Goal: Information Seeking & Learning: Learn about a topic

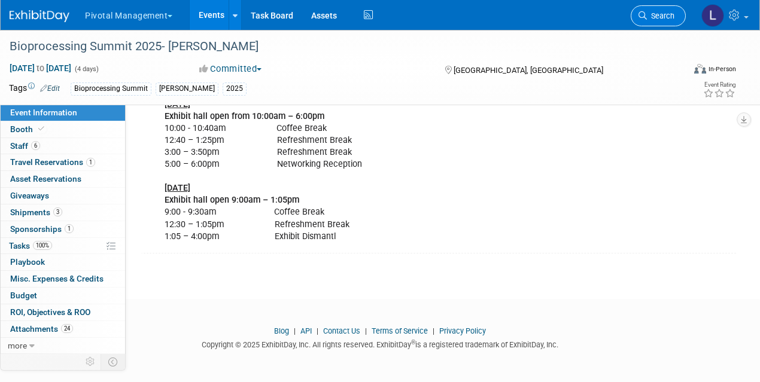
click at [648, 23] on link "Search" at bounding box center [658, 15] width 55 height 21
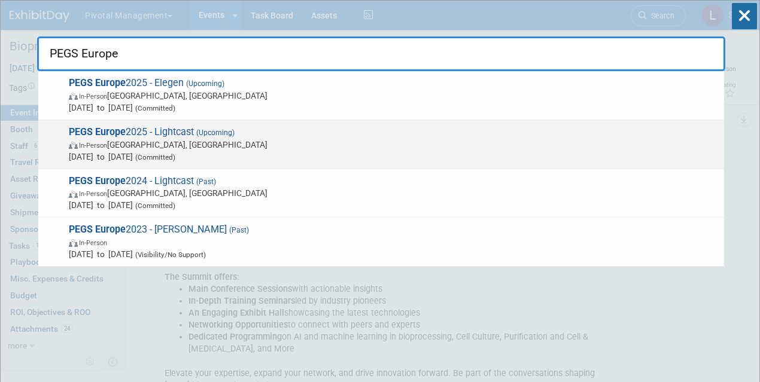
type input "PEGS Europe"
click at [121, 145] on span "In-Person [GEOGRAPHIC_DATA], [GEOGRAPHIC_DATA]" at bounding box center [393, 145] width 649 height 12
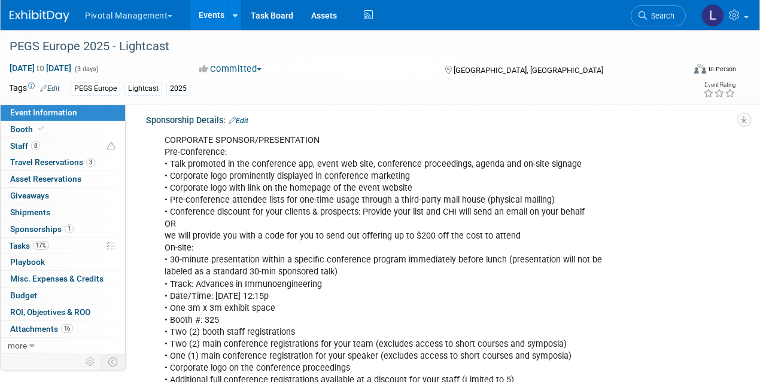
scroll to position [263, 0]
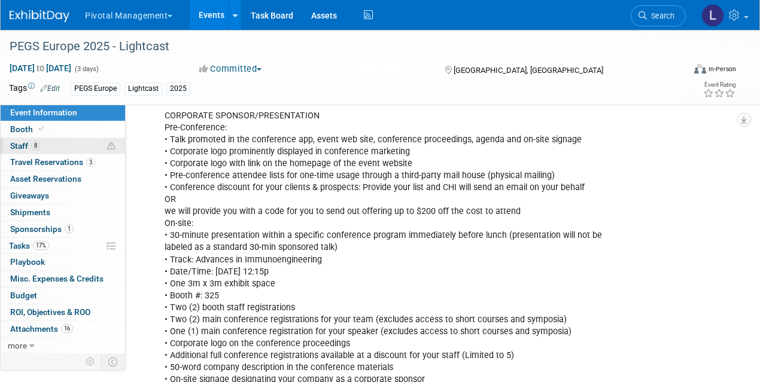
click at [16, 144] on span "Staff 8" at bounding box center [25, 146] width 30 height 10
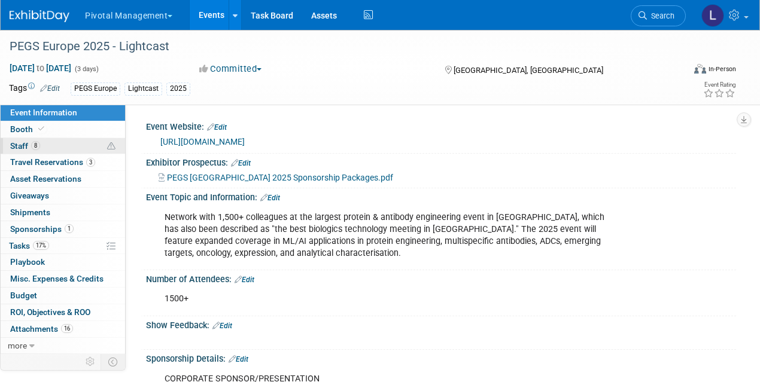
click at [16, 144] on span "Staff 8" at bounding box center [25, 146] width 30 height 10
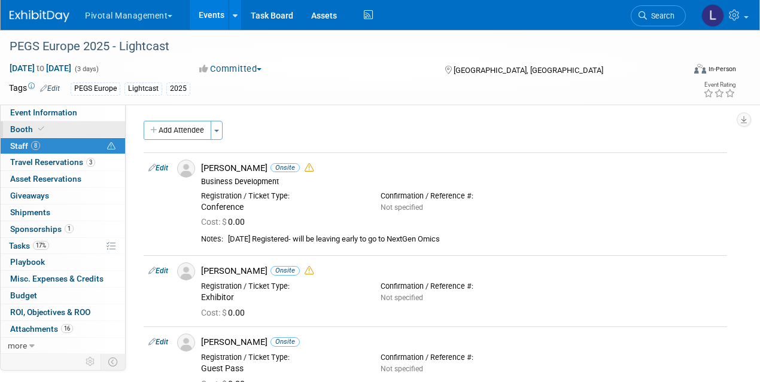
click at [17, 132] on span "Booth" at bounding box center [28, 129] width 37 height 10
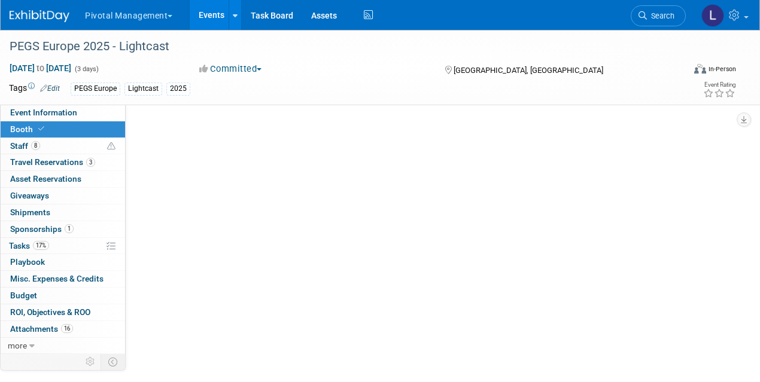
select select "Yes"
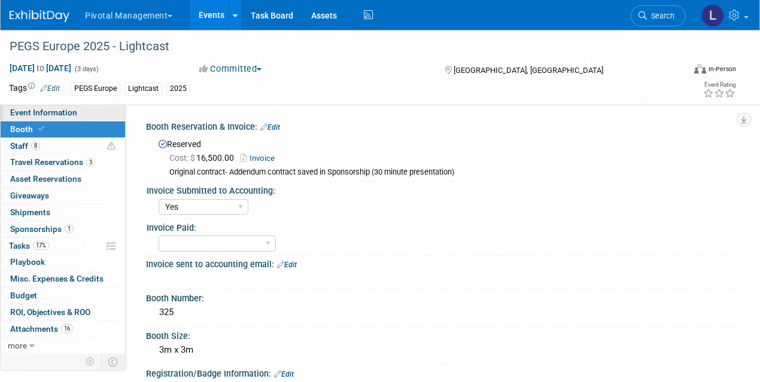
click at [37, 116] on span "Event Information" at bounding box center [43, 113] width 67 height 10
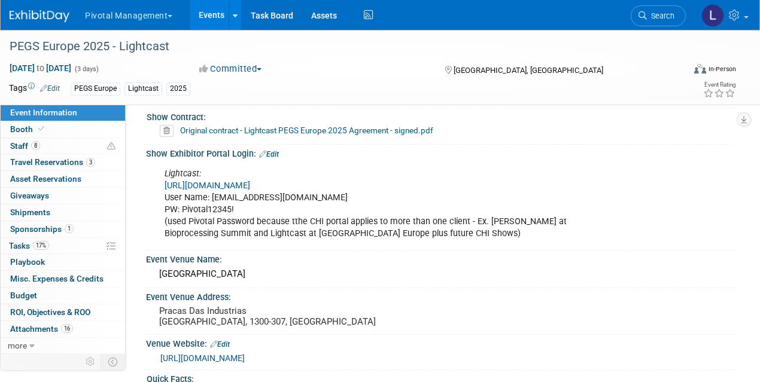
scroll to position [1171, 0]
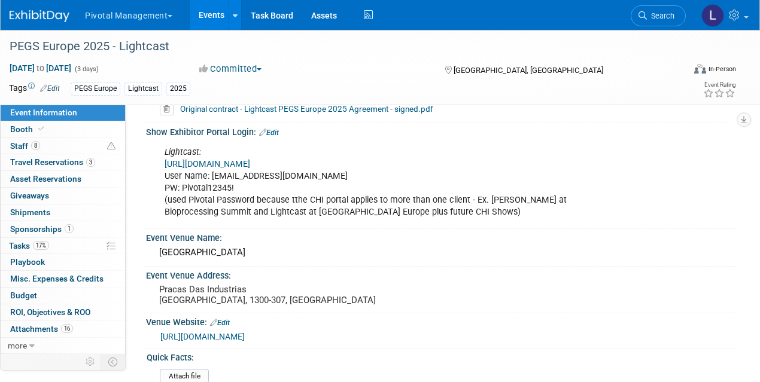
click at [250, 160] on link "[URL][DOMAIN_NAME]" at bounding box center [208, 164] width 86 height 10
click at [17, 142] on span "Staff 8" at bounding box center [25, 146] width 30 height 10
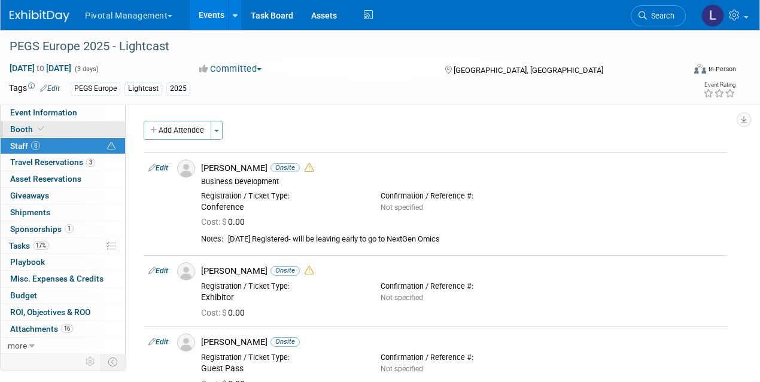
click at [25, 129] on span "Booth" at bounding box center [28, 129] width 37 height 10
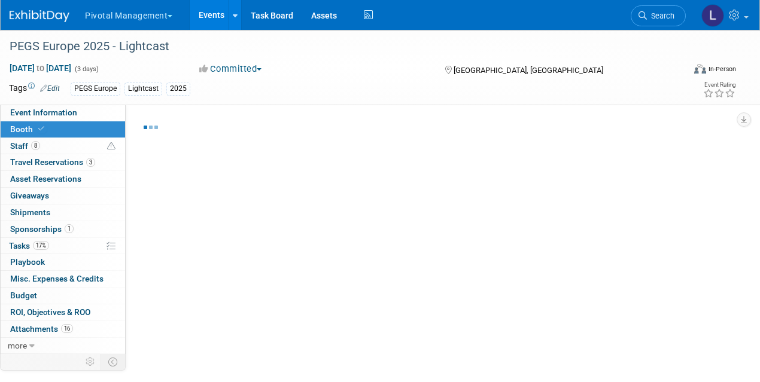
select select "Yes"
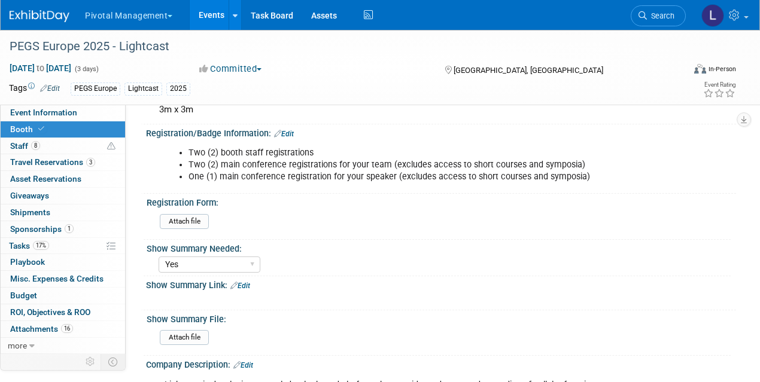
scroll to position [247, 0]
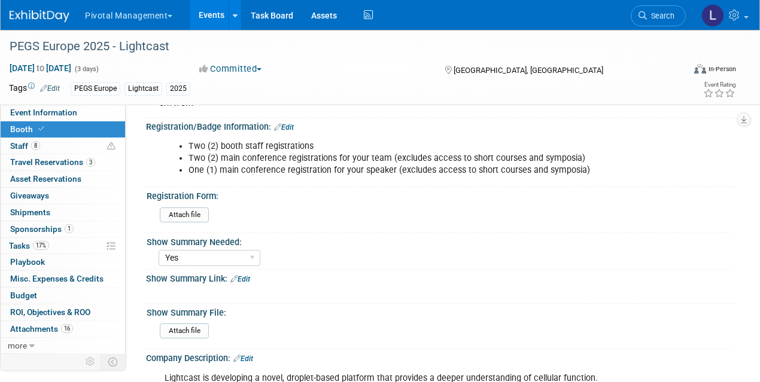
click at [285, 123] on link "Edit" at bounding box center [284, 127] width 20 height 8
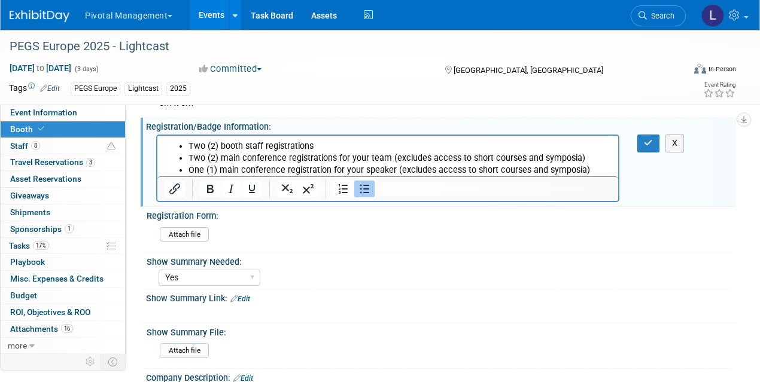
scroll to position [0, 0]
click at [596, 171] on li "One (1) main conference registration for your speaker (excludes access to short…" at bounding box center [400, 171] width 423 height 12
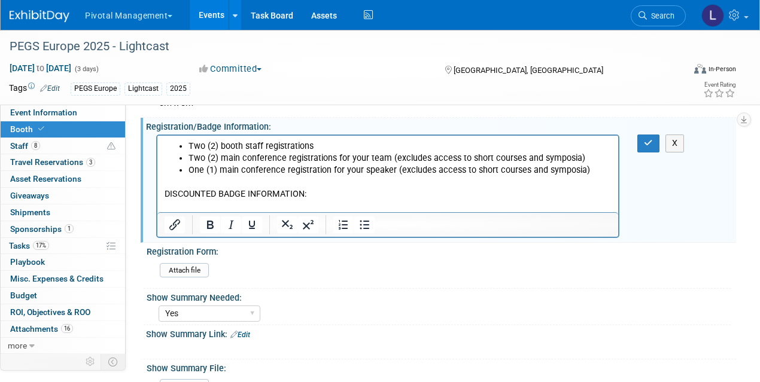
scroll to position [268, 0]
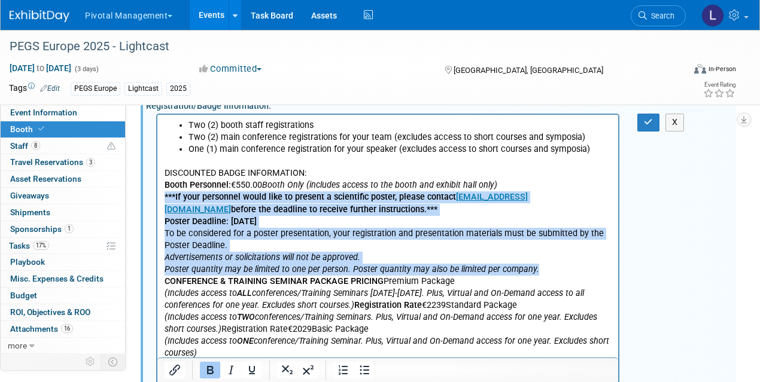
drag, startPoint x: 165, startPoint y: 194, endPoint x: 540, endPoint y: 264, distance: 381.6
click at [540, 264] on body "Two (2) booth staff registrations Two (2) main conference registrations for you…" at bounding box center [388, 240] width 448 height 241
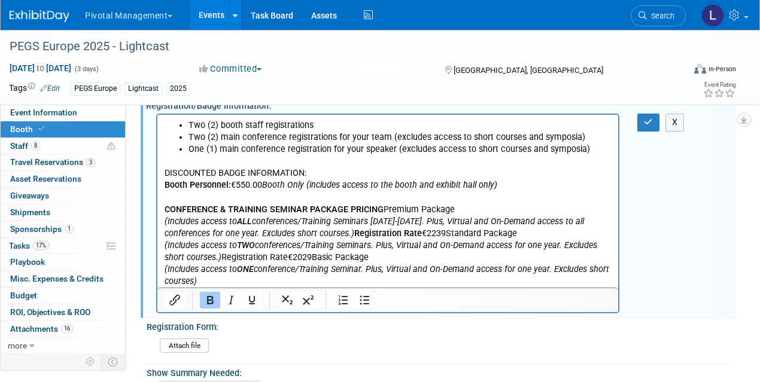
click at [383, 208] on p "CONFERENCE & TRAINING SEMINAR PACKAGE PRICING Premium Package (Includes access …" at bounding box center [388, 246] width 447 height 84
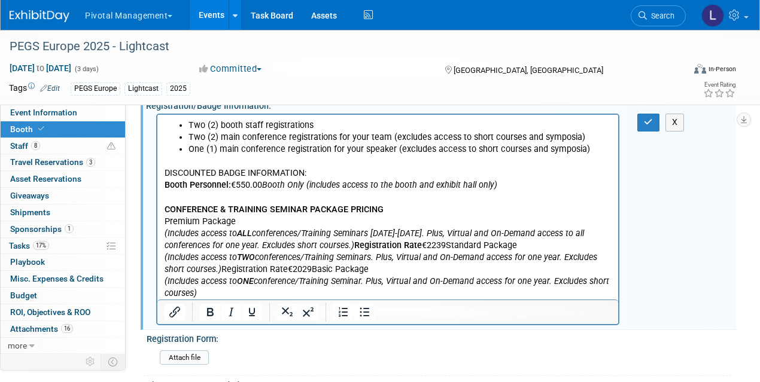
click at [443, 247] on p "Premium Package (Includes access to ALL conferences/Training Seminars Tuesday-T…" at bounding box center [388, 258] width 447 height 84
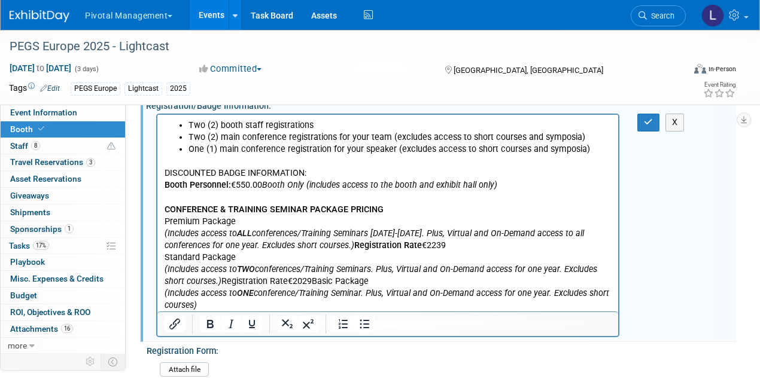
click at [312, 281] on p "Standard Package (Includes access to TWO conferences/Training Seminars. Plus, V…" at bounding box center [388, 282] width 447 height 60
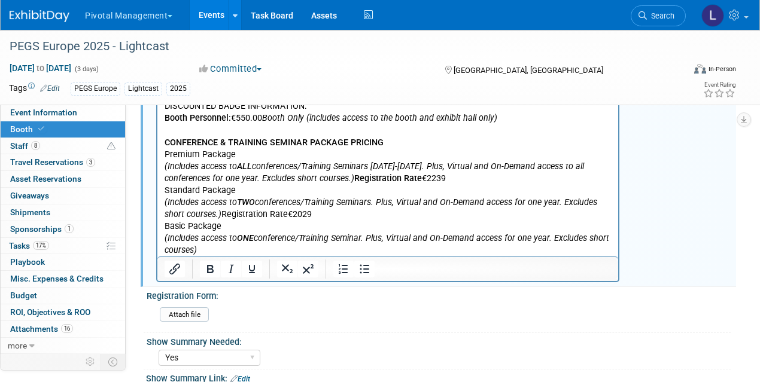
scroll to position [345, 0]
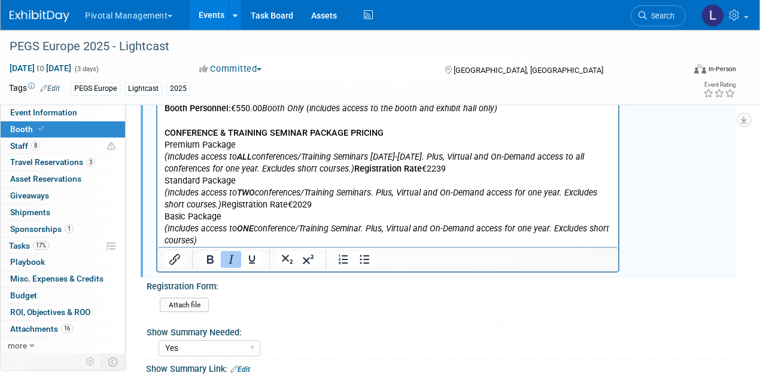
click at [223, 238] on p "Basic Package (Includes access to ONE conference/Training Seminar. Plus, Virtua…" at bounding box center [388, 229] width 447 height 36
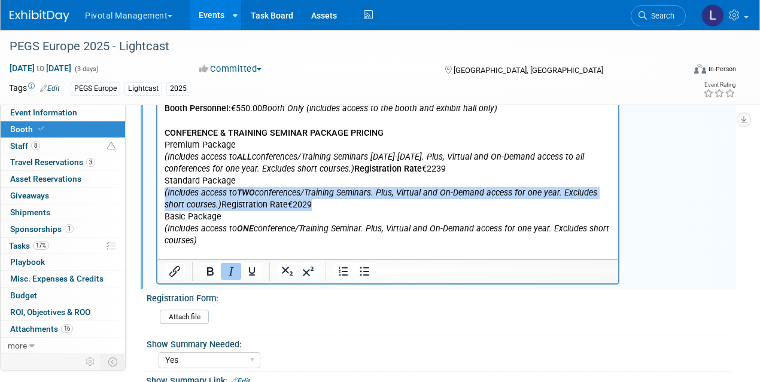
drag, startPoint x: 164, startPoint y: 194, endPoint x: 315, endPoint y: 202, distance: 151.0
click at [315, 202] on body "Two (2) booth staff registrations Two (2) main conference registrations for you…" at bounding box center [388, 151] width 448 height 216
click at [344, 270] on icon "Numbered list" at bounding box center [343, 272] width 14 height 14
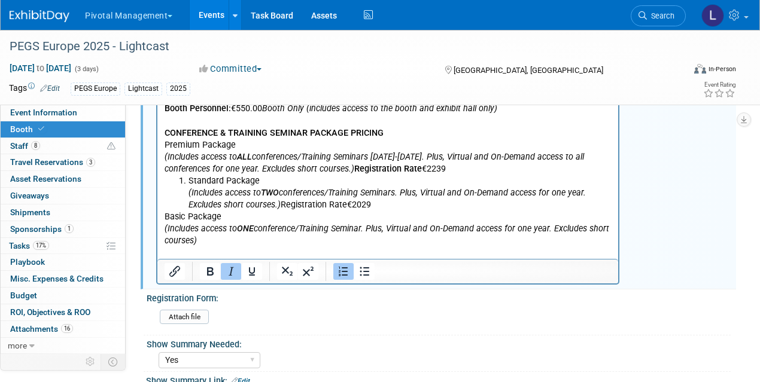
click at [411, 199] on li "Standard Package (Includes access to TWO conferences/Training Seminars. Plus, V…" at bounding box center [400, 193] width 423 height 36
click at [166, 146] on p "Premium Package (Includes access to ALL conferences/Training Seminars Tuesday-T…" at bounding box center [388, 157] width 447 height 36
click at [345, 270] on icon "Numbered list" at bounding box center [343, 272] width 14 height 14
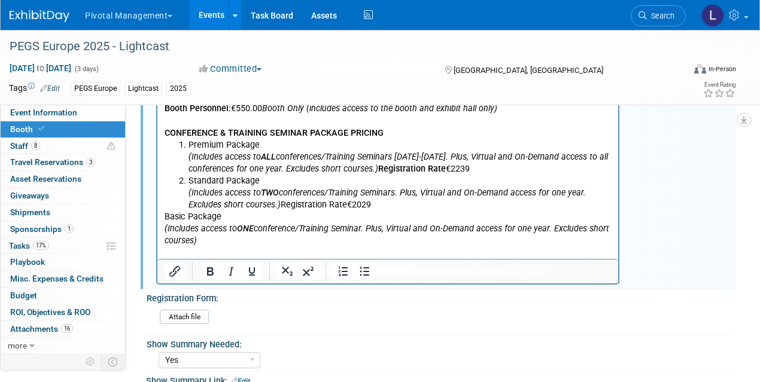
click at [166, 216] on p "Basic Package (Includes access to ONE conference/Training Seminar. Plus, Virtua…" at bounding box center [388, 229] width 447 height 36
click at [344, 270] on icon "Numbered list" at bounding box center [343, 272] width 14 height 14
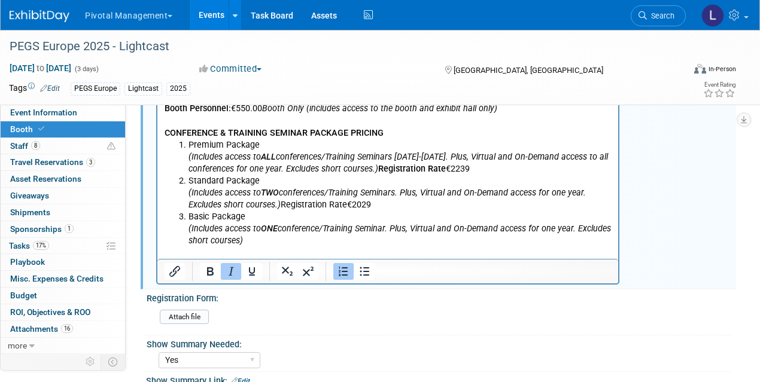
click at [256, 243] on li "Basic Package (Includes access to ONE conference/Training Seminar. Plus, Virtua…" at bounding box center [400, 229] width 423 height 36
click at [281, 203] on li "Standard Package (Includes access to TWO conferences/Training Seminars. Plus, V…" at bounding box center [400, 193] width 423 height 36
drag, startPoint x: 376, startPoint y: 203, endPoint x: 283, endPoint y: 205, distance: 92.8
click at [283, 205] on li "Standard Package (Includes access to TWO conferences/Training Seminars. Plus, V…" at bounding box center [400, 193] width 423 height 36
click at [211, 270] on icon "Bold" at bounding box center [210, 272] width 7 height 8
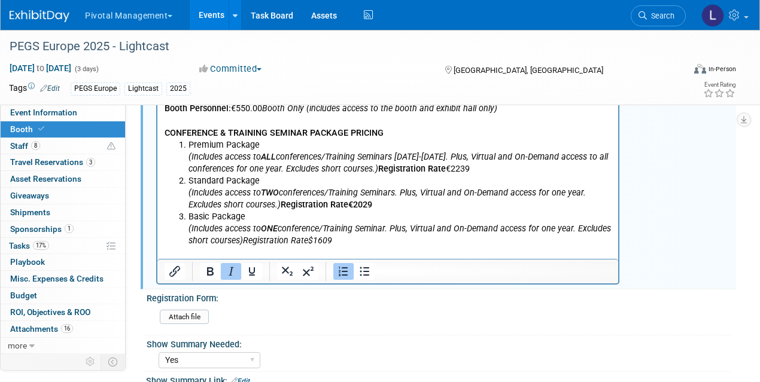
drag, startPoint x: 359, startPoint y: 240, endPoint x: 467, endPoint y: 237, distance: 108.4
click at [288, 242] on li "Basic Package (Includes access to ONE conference/Training Seminar. Plus, Virtua…" at bounding box center [400, 229] width 423 height 36
click at [341, 242] on li "Basic Package (Includes access to ONE conference/Training Seminar. Plus, Virtua…" at bounding box center [400, 229] width 423 height 36
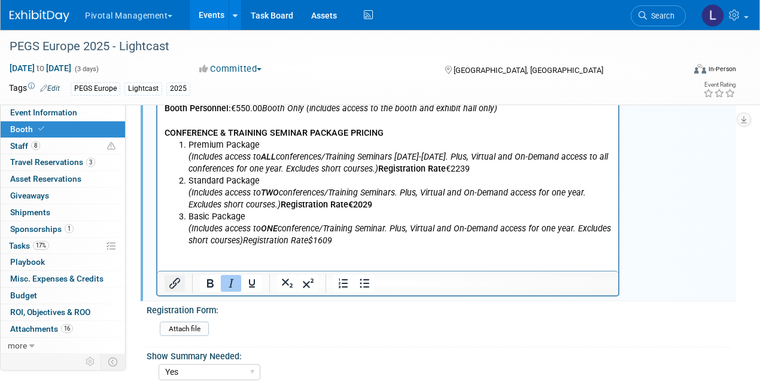
click at [172, 279] on icon "Insert/edit link" at bounding box center [175, 283] width 14 height 14
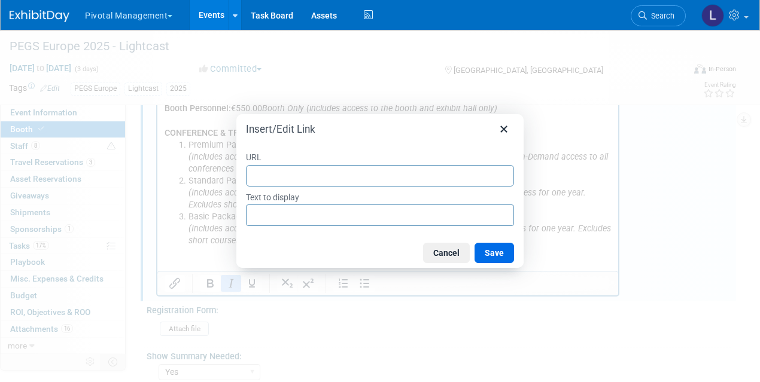
type input "https://register.cambridgeinnovationinstitute.com/spex?ID=25890&EP=x&EDID=6580"
click at [502, 253] on button "Save" at bounding box center [494, 253] width 39 height 20
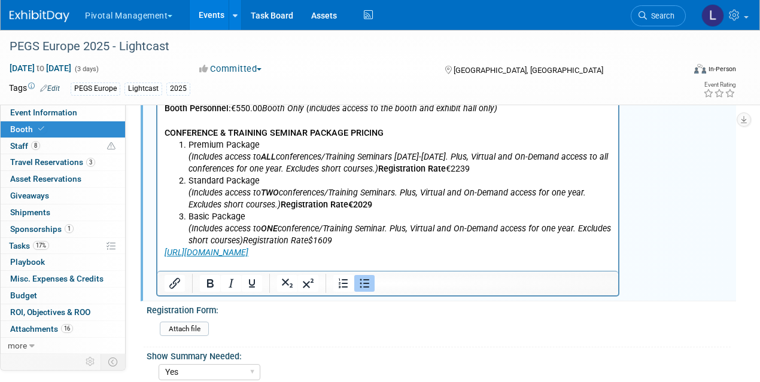
click at [554, 261] on p "Rich Text Area. Press ALT-0 for help." at bounding box center [388, 265] width 447 height 12
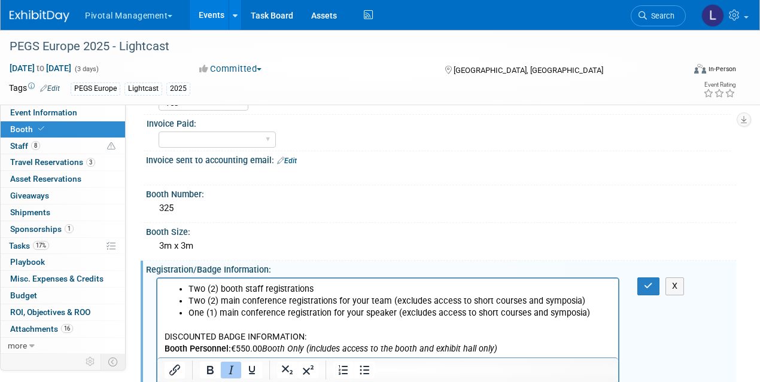
scroll to position [110, 0]
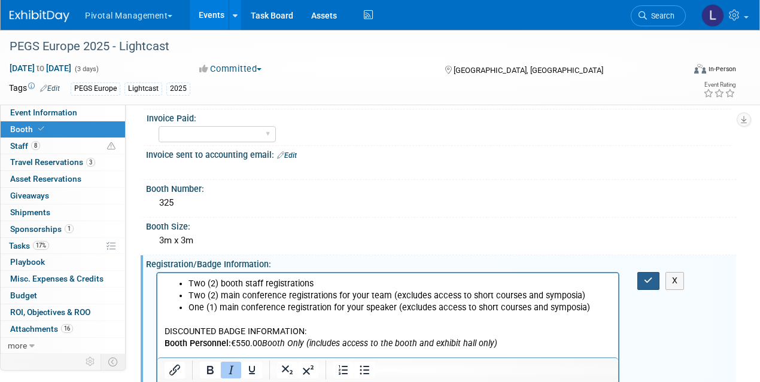
click at [653, 278] on button "button" at bounding box center [648, 280] width 22 height 17
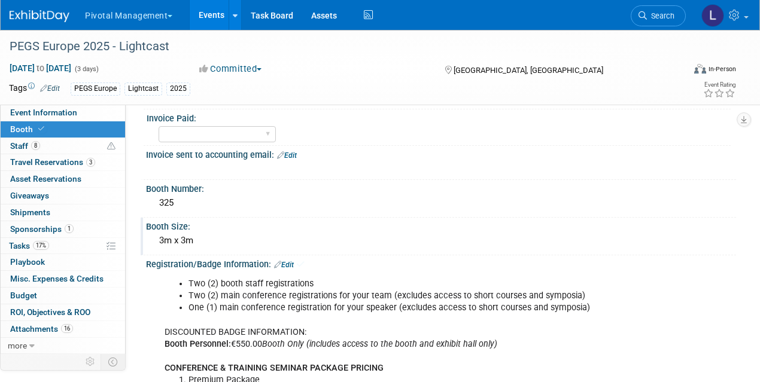
drag, startPoint x: 274, startPoint y: 241, endPoint x: 282, endPoint y: 242, distance: 7.9
click at [282, 242] on div "3m x 3m" at bounding box center [441, 241] width 572 height 19
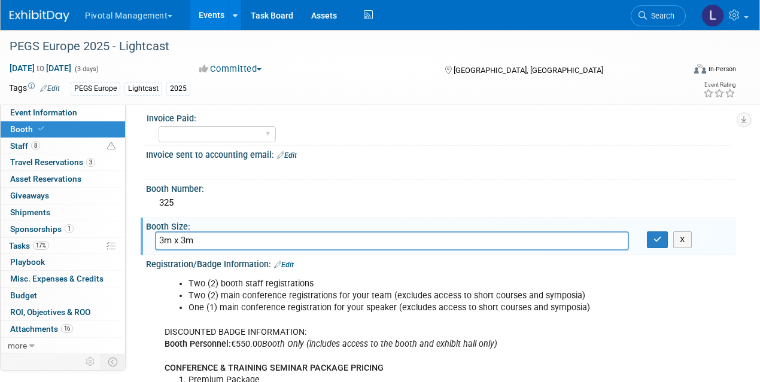
click at [294, 263] on link "Edit" at bounding box center [284, 265] width 20 height 8
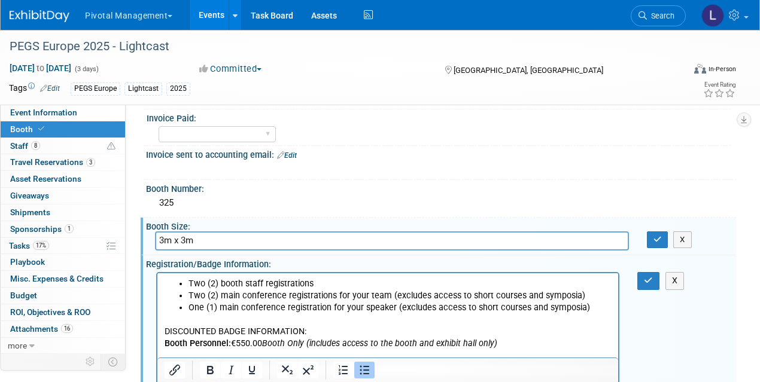
scroll to position [0, 0]
drag, startPoint x: 311, startPoint y: 329, endPoint x: 157, endPoint y: 332, distance: 153.8
click at [157, 332] on html "Two (2) booth staff registrations Two (2) main conference registrations for you…" at bounding box center [387, 383] width 461 height 221
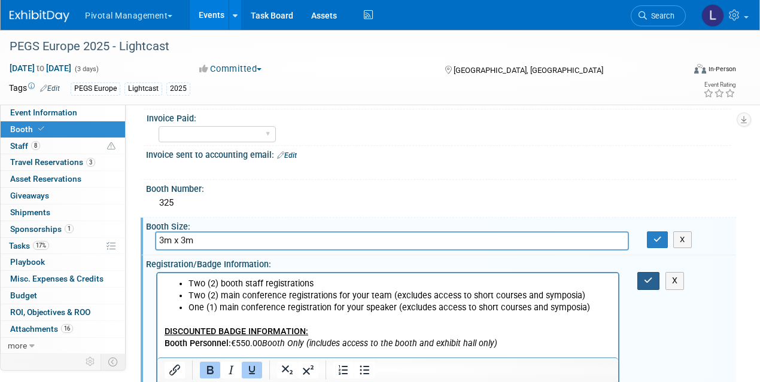
click at [648, 276] on icon "button" at bounding box center [648, 280] width 9 height 8
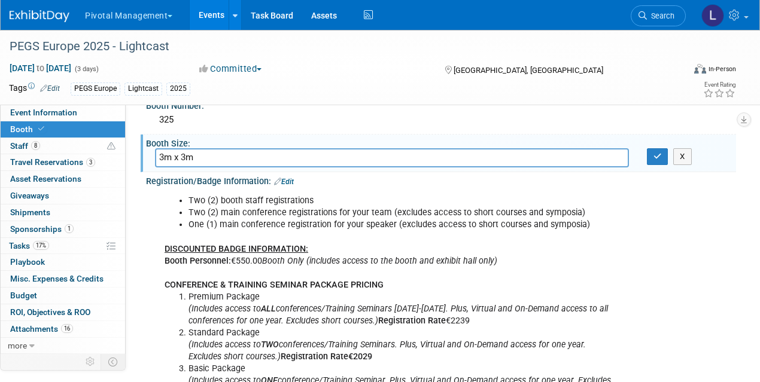
scroll to position [208, 0]
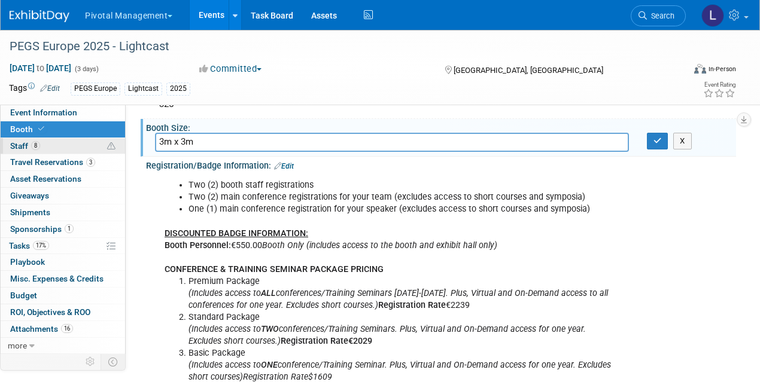
click at [21, 141] on span "Staff 8" at bounding box center [25, 146] width 30 height 10
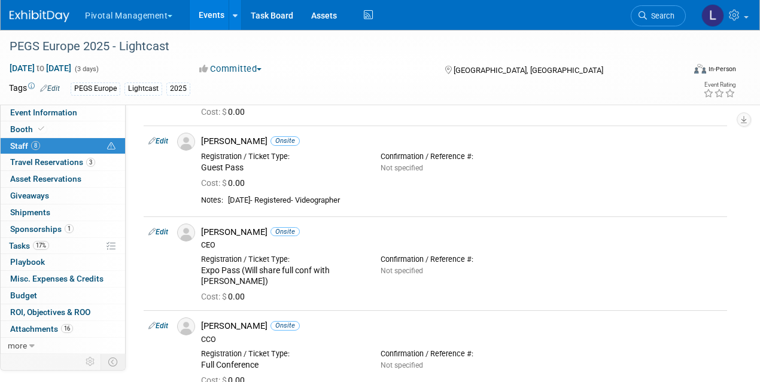
scroll to position [223, 0]
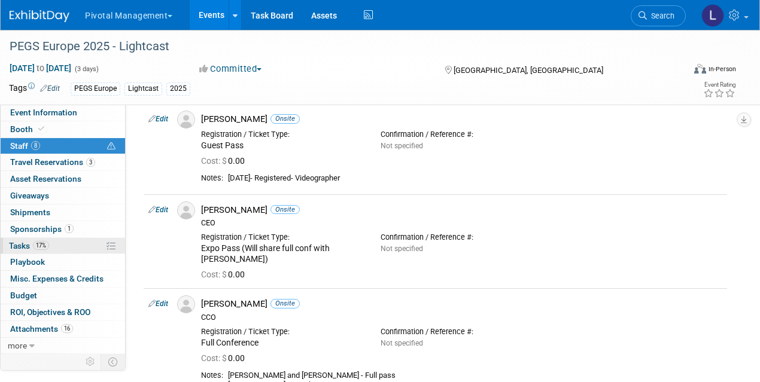
click at [22, 247] on span "Tasks 17%" at bounding box center [29, 246] width 40 height 10
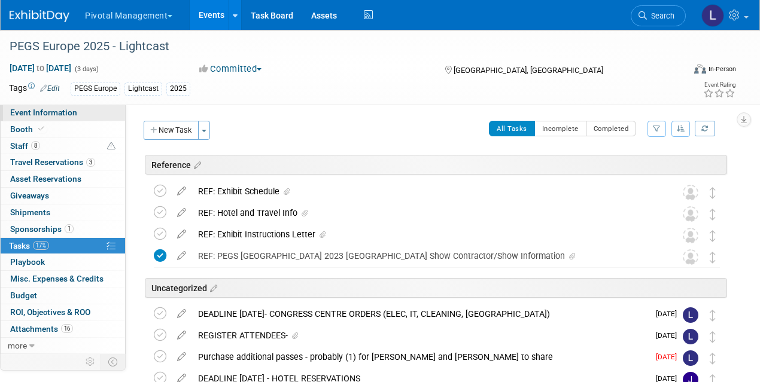
click at [18, 111] on span "Event Information" at bounding box center [43, 113] width 67 height 10
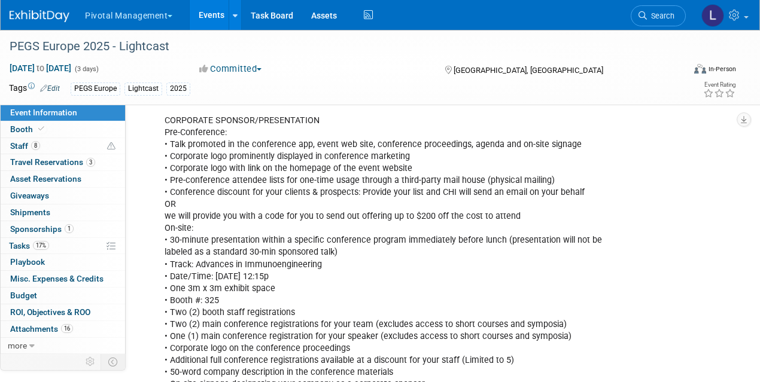
scroll to position [269, 0]
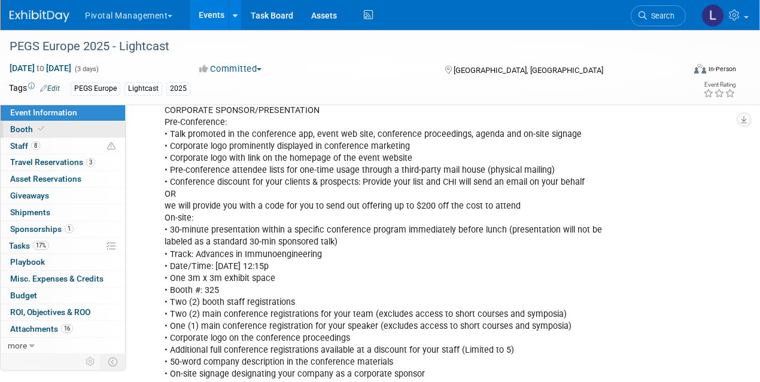
click at [38, 126] on icon at bounding box center [41, 129] width 6 height 7
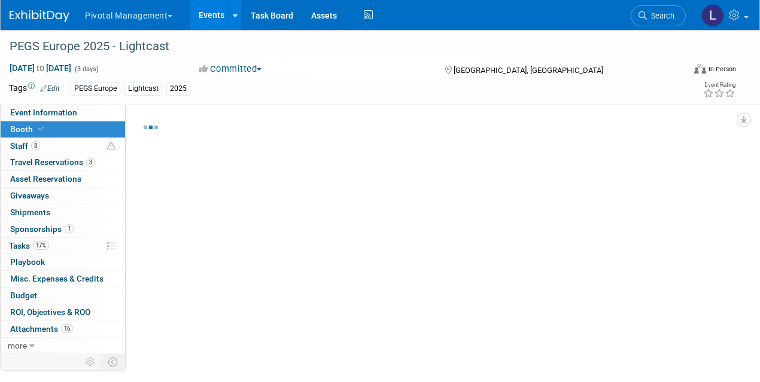
select select "Yes"
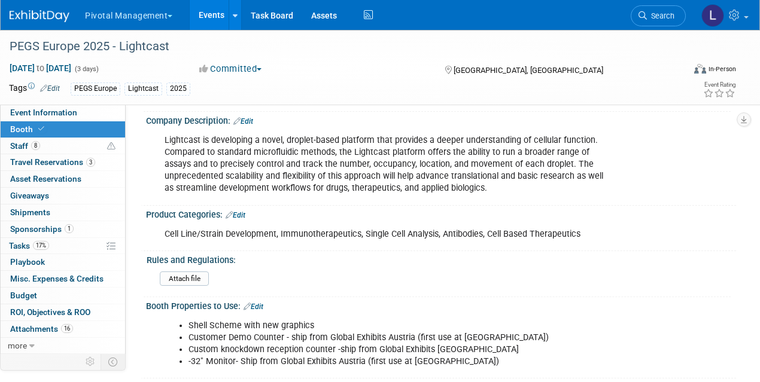
scroll to position [455, 0]
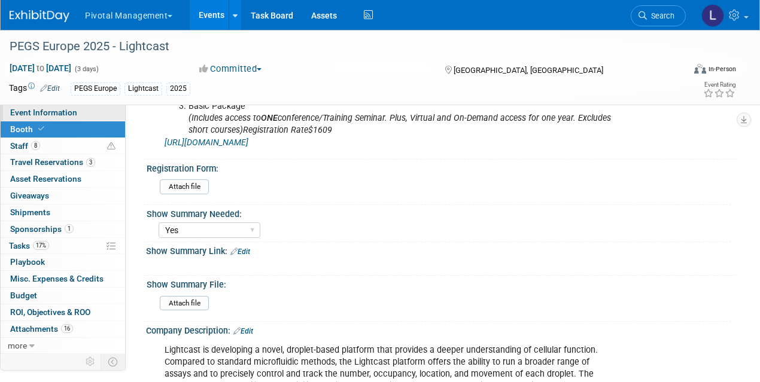
click at [28, 115] on span "Event Information" at bounding box center [43, 113] width 67 height 10
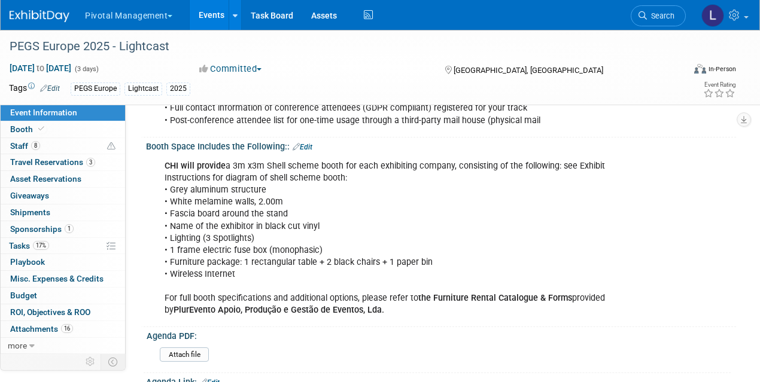
scroll to position [511, 0]
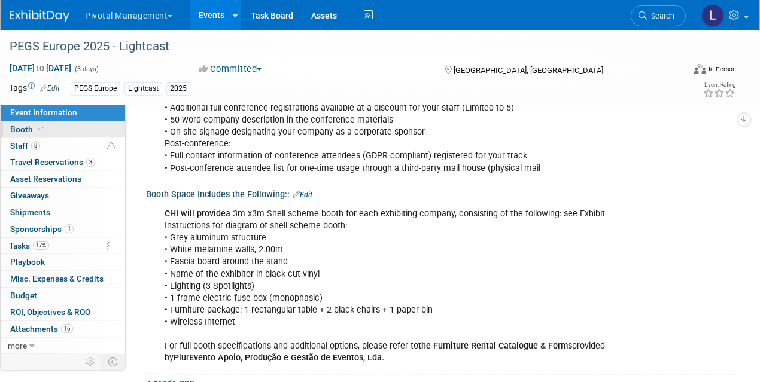
click at [36, 130] on span at bounding box center [41, 128] width 11 height 9
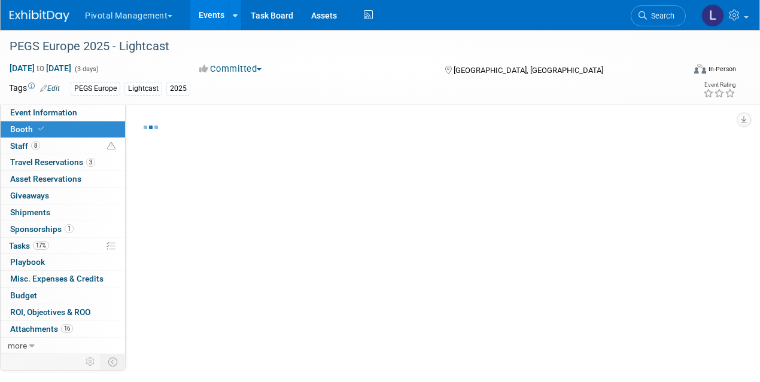
select select "Yes"
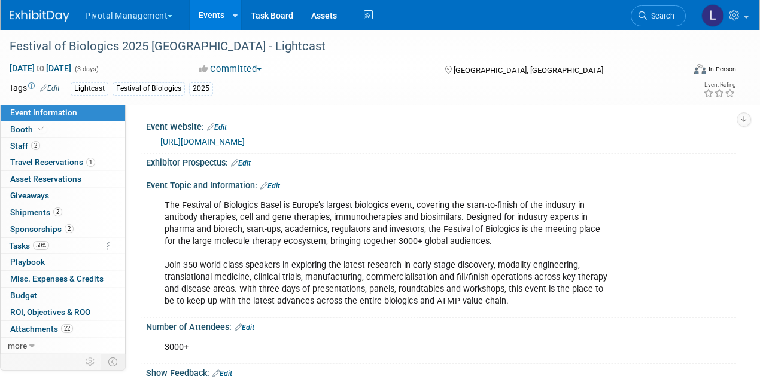
scroll to position [2872, 0]
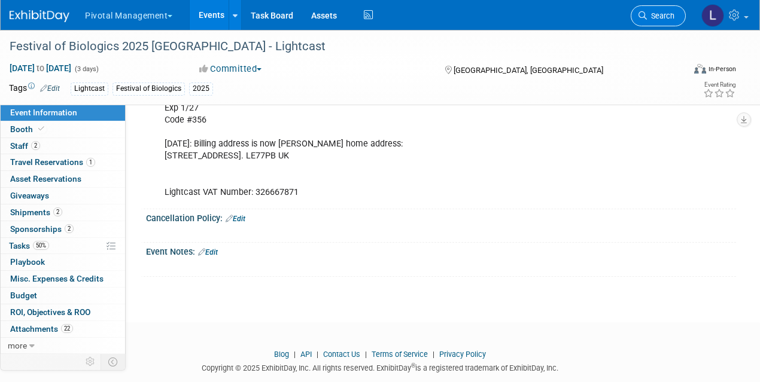
click at [650, 25] on link "Search" at bounding box center [658, 15] width 55 height 21
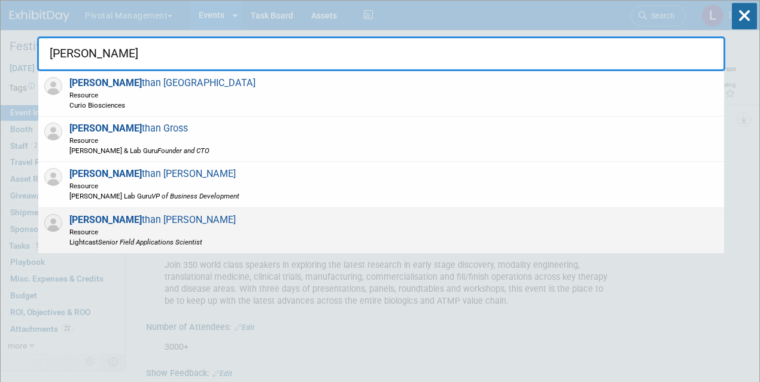
click at [161, 211] on div "Jona than Didier Resource Lightcast Senior Field Applications Scientist" at bounding box center [381, 230] width 686 height 45
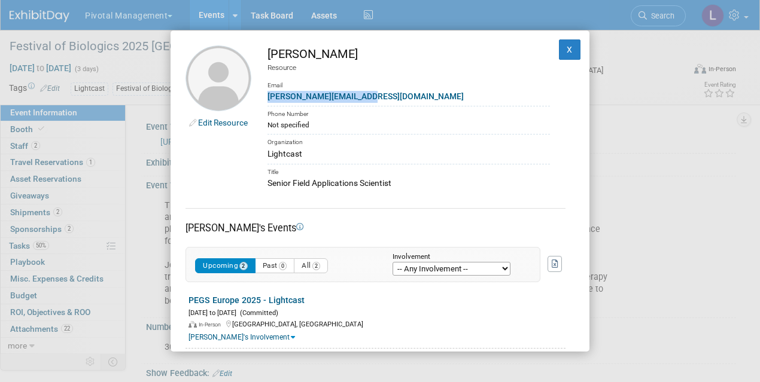
drag, startPoint x: 379, startPoint y: 95, endPoint x: 265, endPoint y: 99, distance: 115.0
click at [265, 99] on td "Jonathan Didier Resource Email j.didier@lightcastd.com Phone Number Not specifi…" at bounding box center [400, 117] width 299 height 144
copy link "j.didier@lightcastd.com"
click at [567, 54] on button "X" at bounding box center [570, 49] width 22 height 20
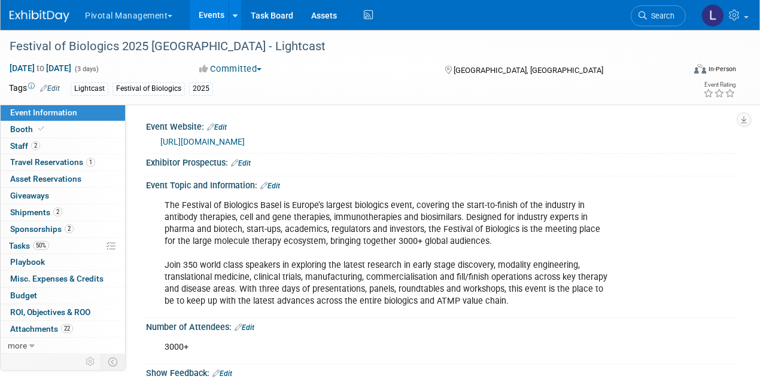
click at [661, 9] on link "Search" at bounding box center [658, 15] width 55 height 21
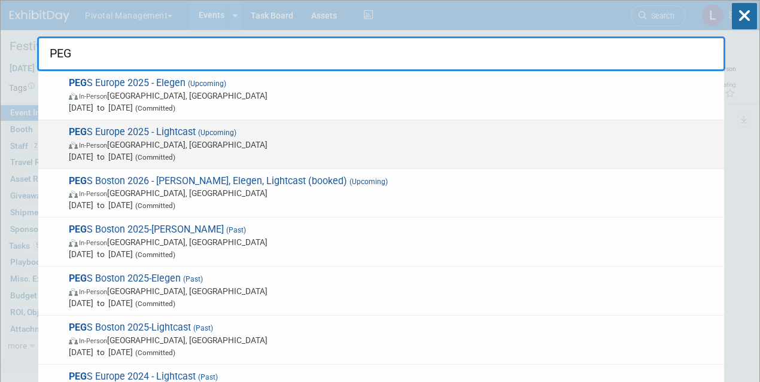
type input "PEG"
click at [199, 146] on span "In-Person Lisboa, Portugal" at bounding box center [393, 145] width 649 height 12
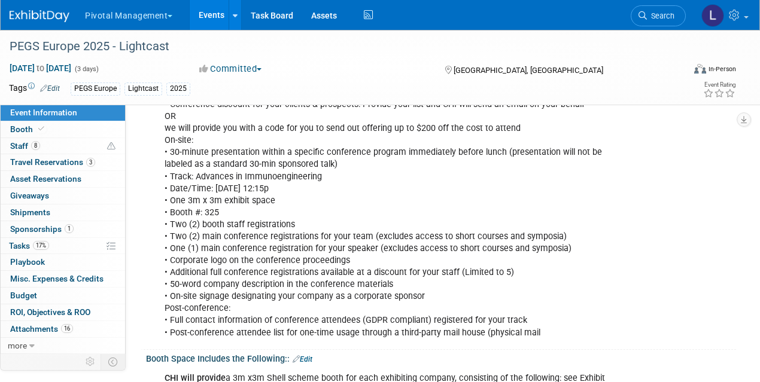
scroll to position [354, 0]
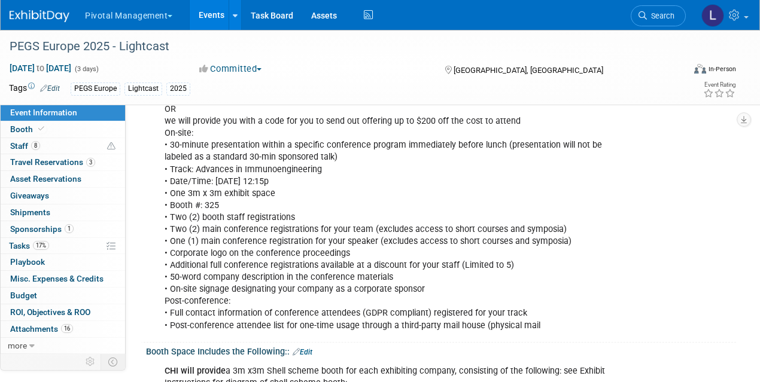
click at [172, 216] on div "CORPORATE SPONSOR/PRESENTATION Pre-Conference: • Talk promoted in the conferenc…" at bounding box center [387, 176] width 463 height 324
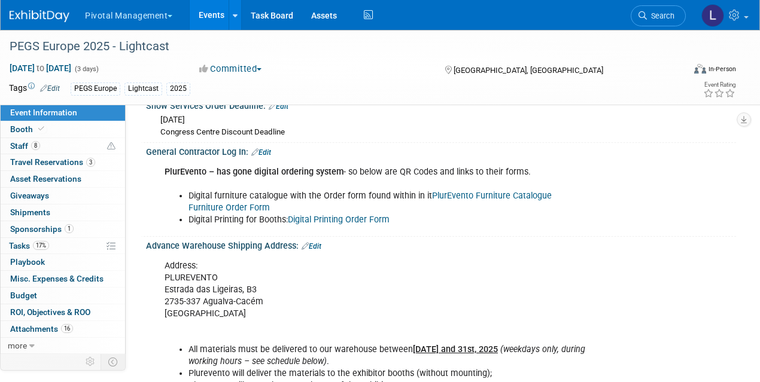
scroll to position [694, 0]
